Goal: Check status: Check status

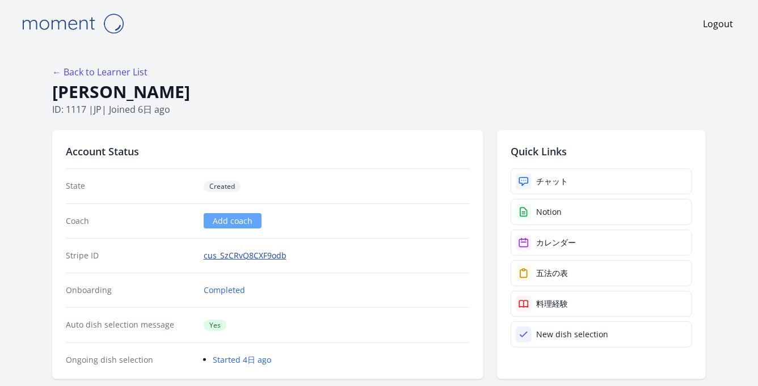
click at [236, 252] on link "cus_SzCRvQ8CXF9odb" at bounding box center [245, 255] width 83 height 11
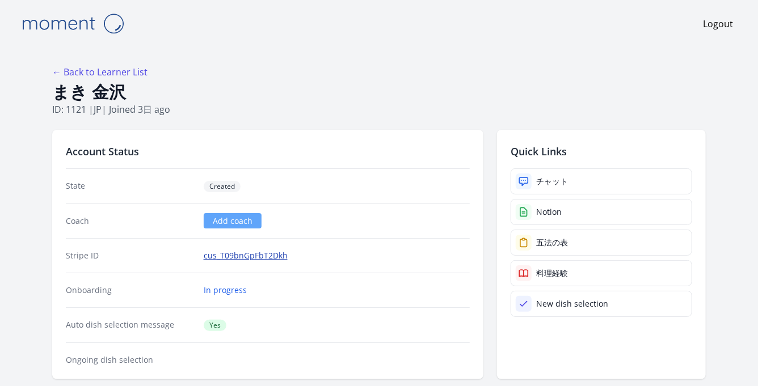
click at [238, 255] on link "cus_T09bnGpFbT2Dkh" at bounding box center [246, 255] width 84 height 11
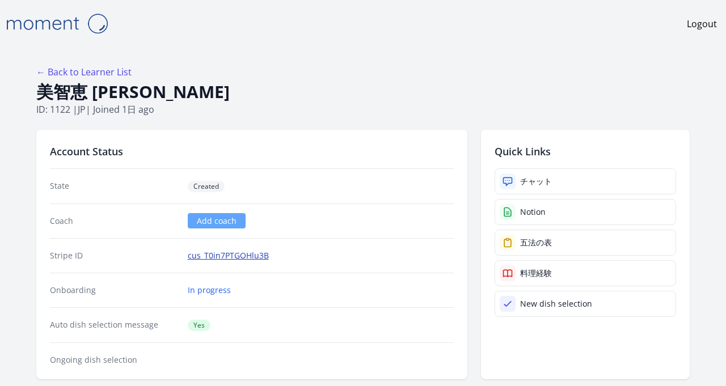
click at [252, 255] on link "cus_T0in7PTGOHlu3B" at bounding box center [228, 255] width 81 height 11
click at [239, 255] on link "cus_T0jzKdJZS90fg1" at bounding box center [225, 255] width 74 height 11
click at [228, 253] on link "cus_T0m79tNcfUZjRq" at bounding box center [228, 255] width 81 height 11
click at [197, 254] on link "cus_T0rjbAoYS3UDHM" at bounding box center [230, 255] width 84 height 11
